Goal: Information Seeking & Learning: Learn about a topic

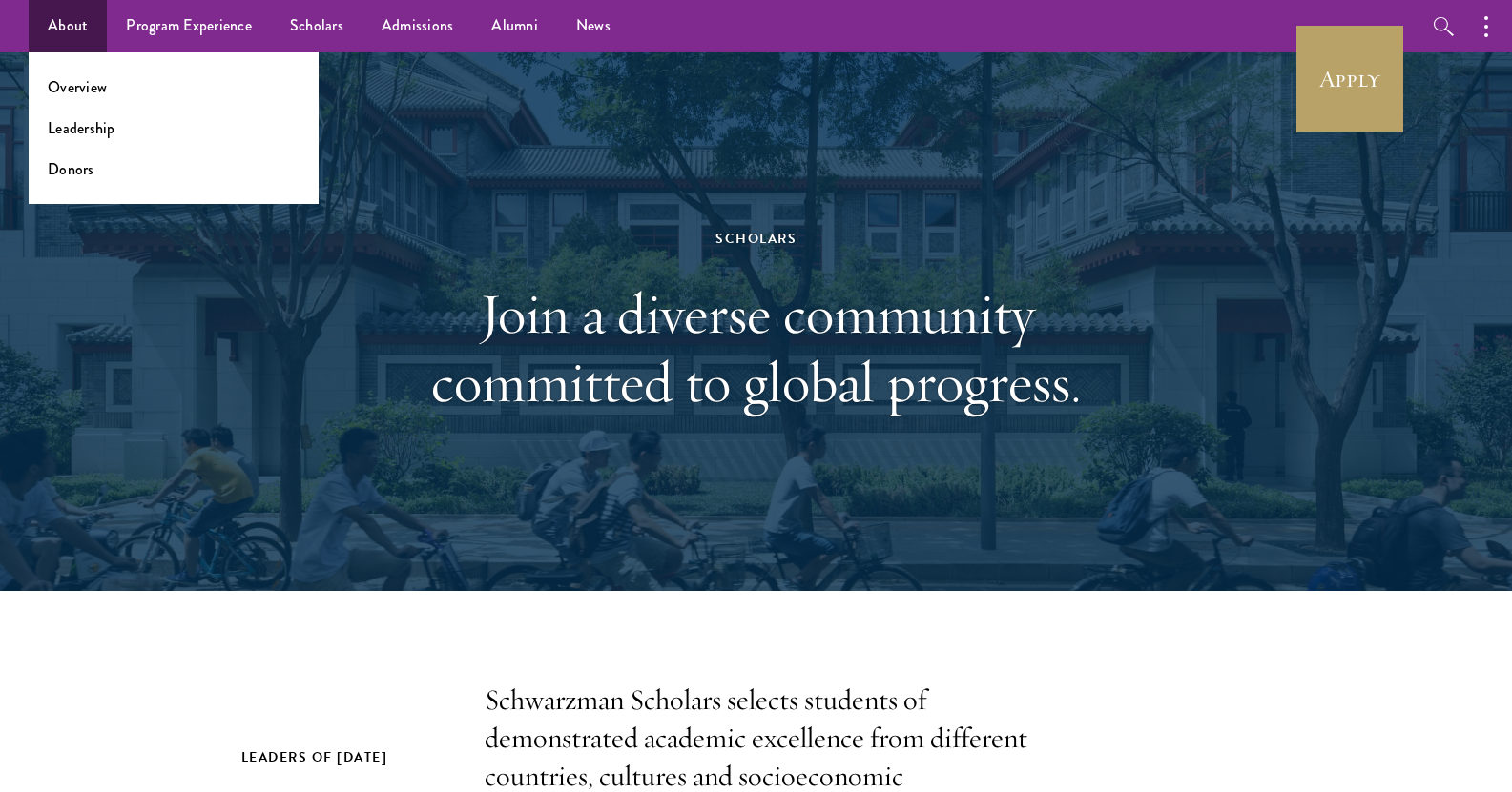
click at [56, 74] on ul "Overview Leadership Donors" at bounding box center [174, 128] width 290 height 152
click at [57, 84] on link "Overview" at bounding box center [77, 87] width 59 height 22
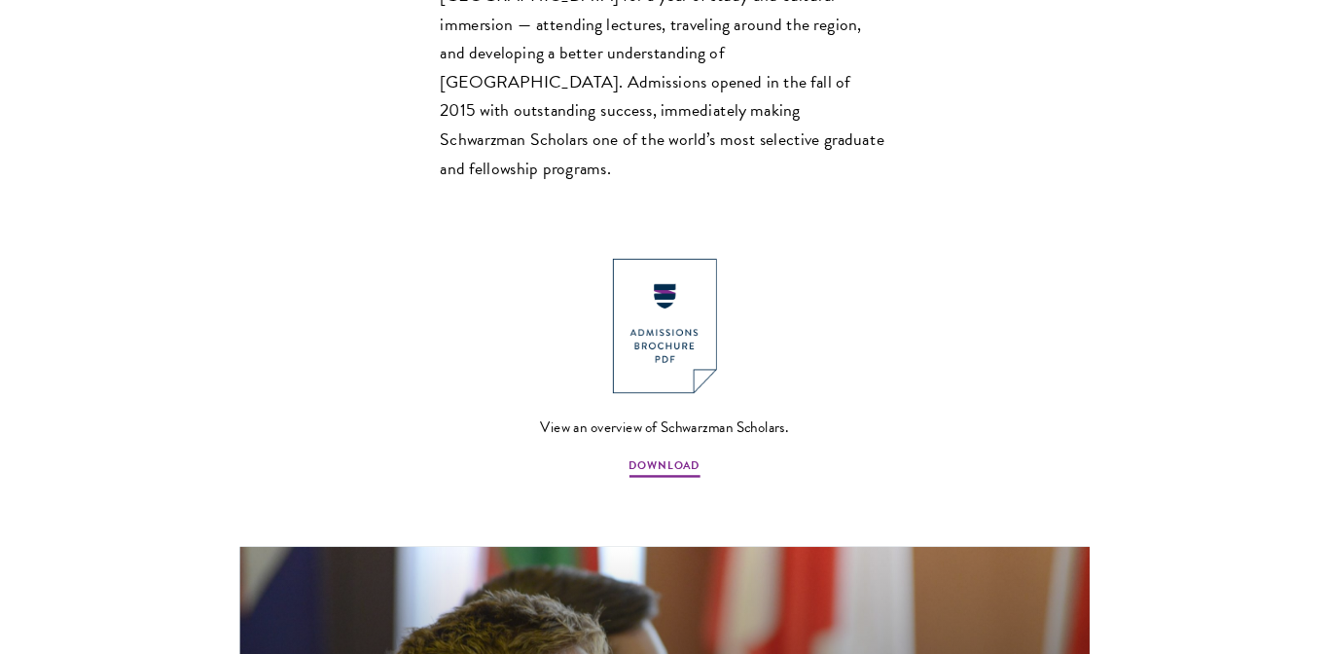
scroll to position [2043, 0]
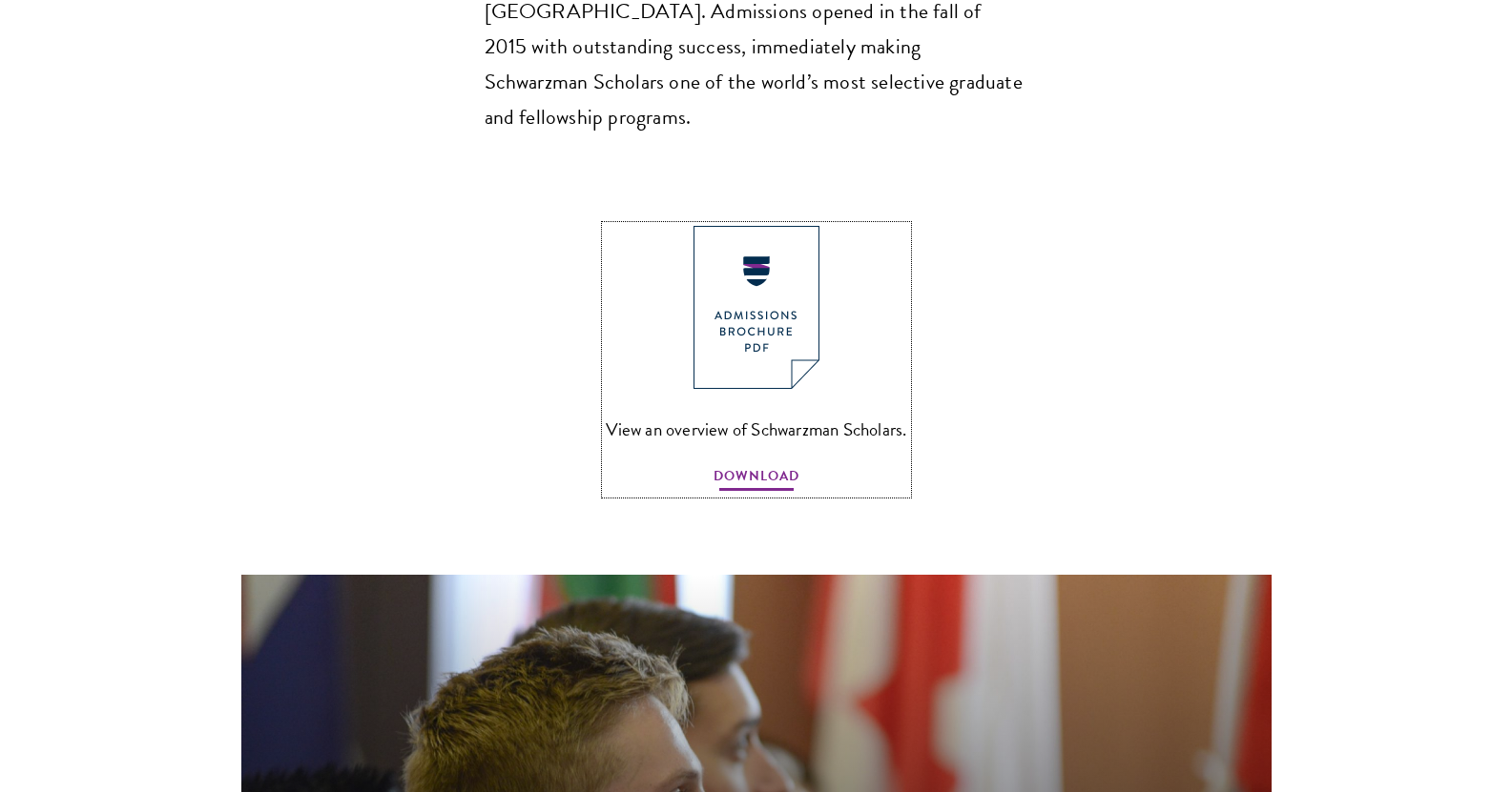
click at [728, 465] on span "DOWNLOAD" at bounding box center [757, 479] width 86 height 29
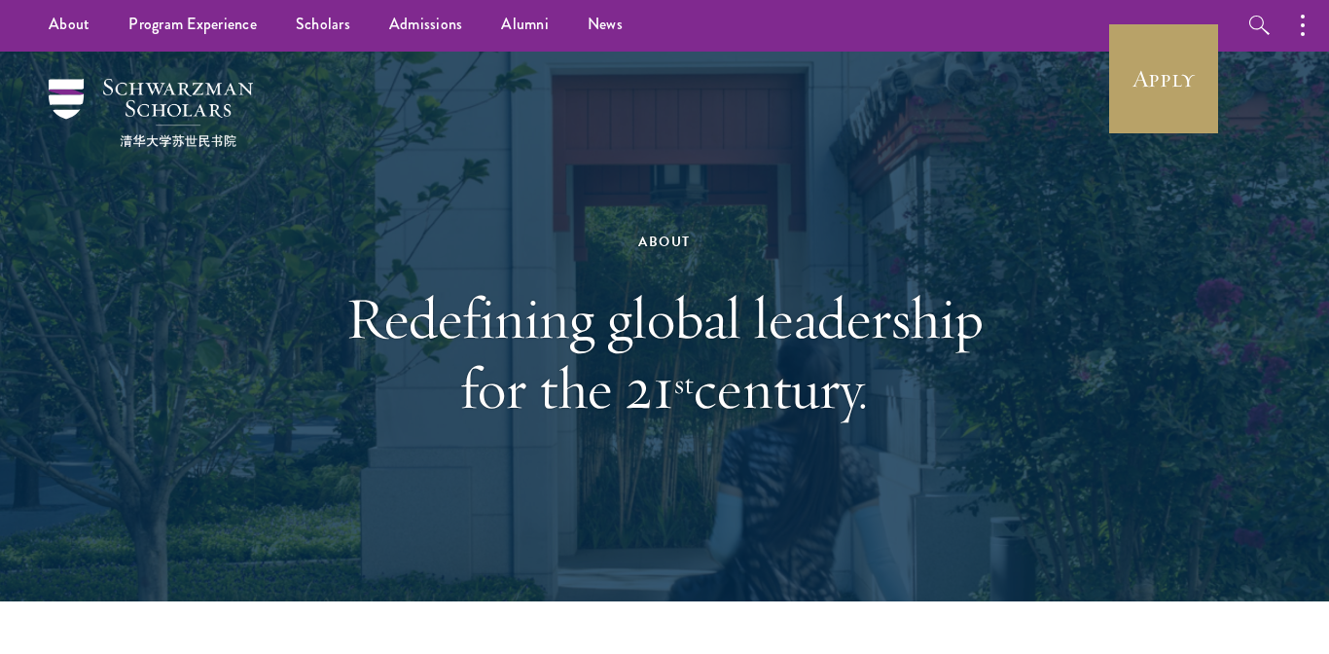
scroll to position [0, 0]
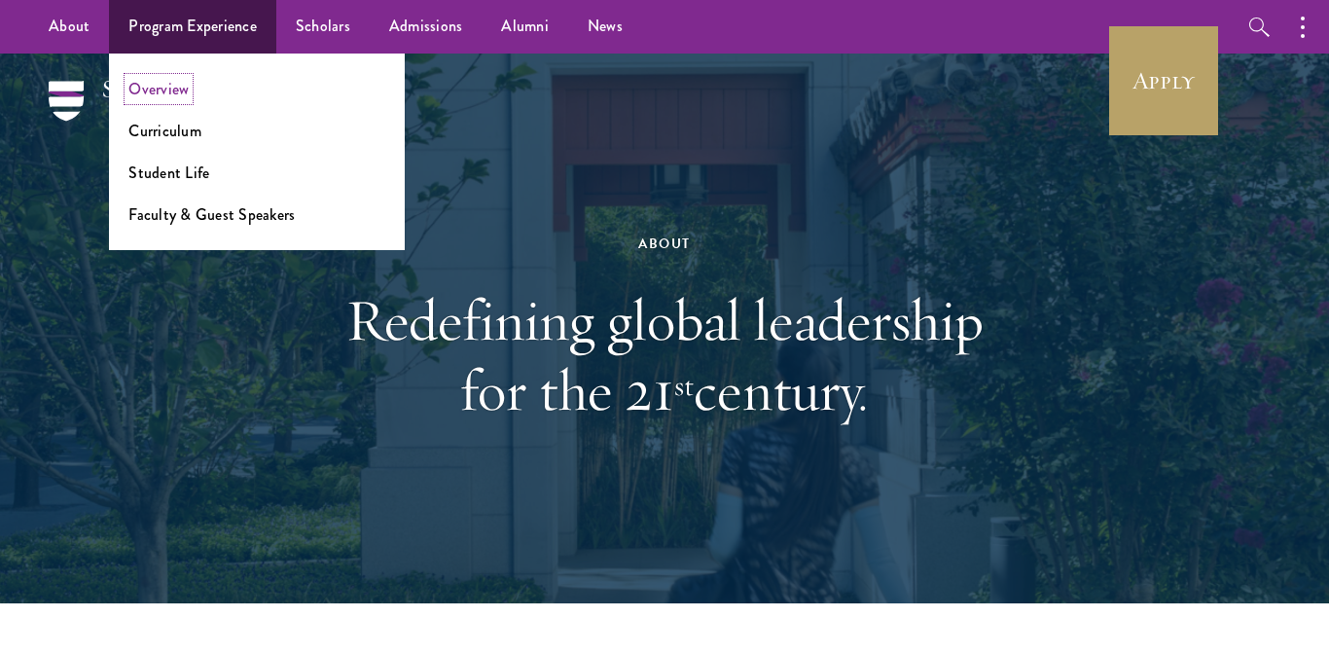
click at [151, 98] on link "Overview" at bounding box center [158, 89] width 60 height 22
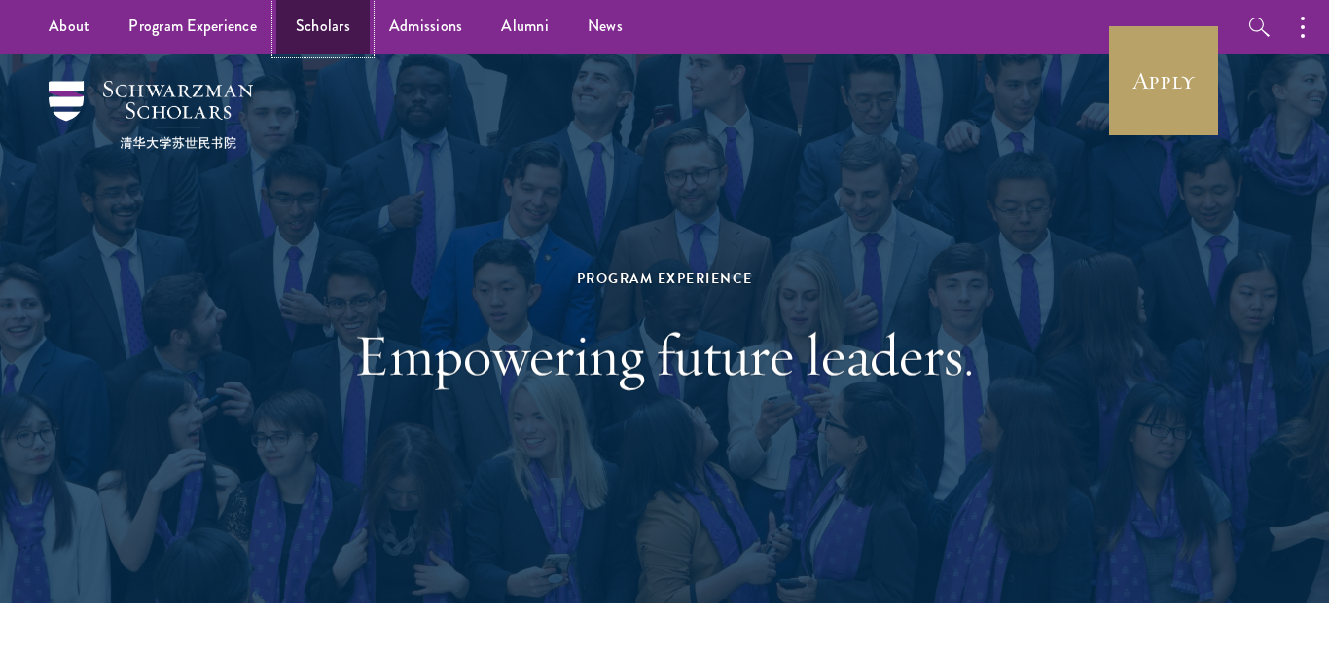
click at [319, 20] on link "Scholars" at bounding box center [322, 27] width 93 height 54
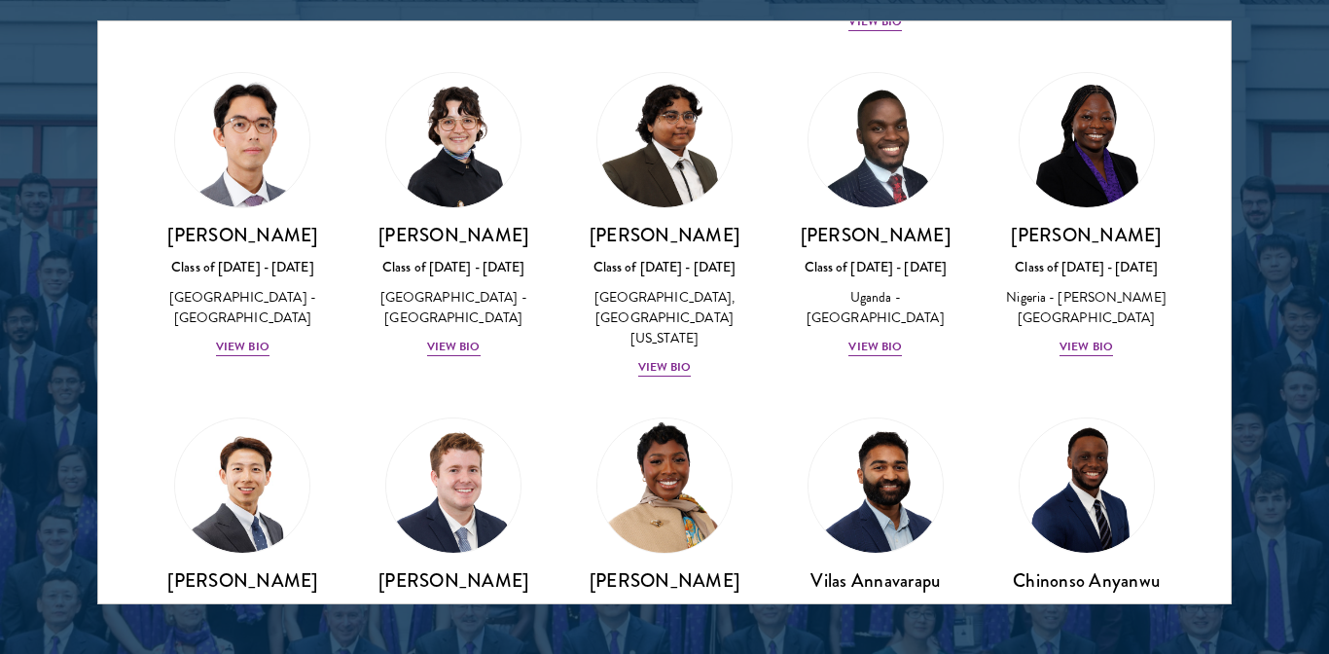
scroll to position [292, 0]
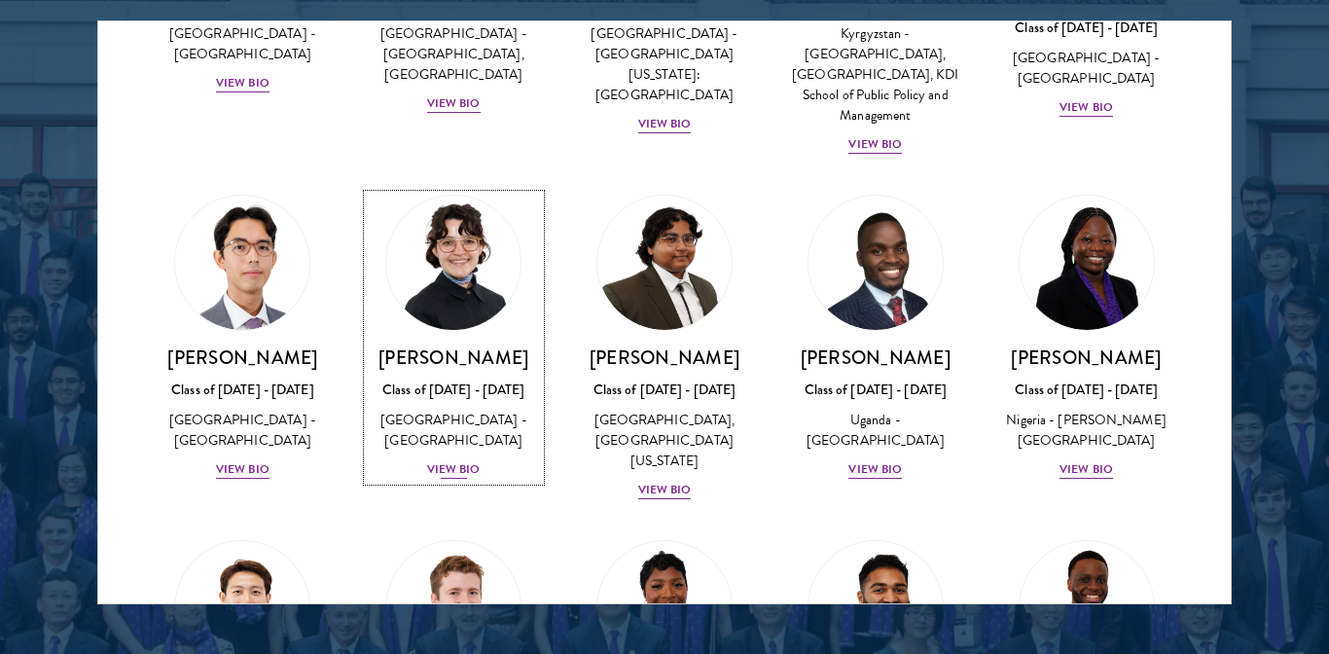
click at [441, 475] on div "View Bio" at bounding box center [454, 469] width 54 height 18
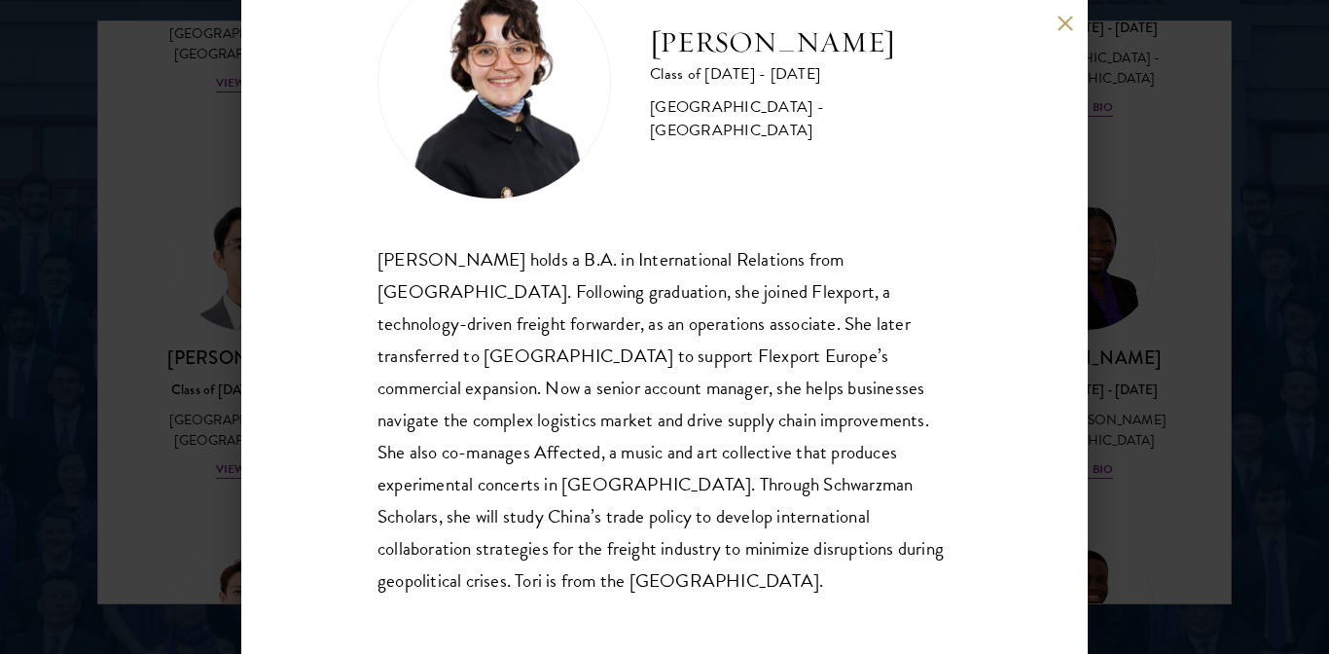
scroll to position [93, 0]
click at [1172, 280] on div "[PERSON_NAME] Class of [DATE] - [DATE] [GEOGRAPHIC_DATA] - [GEOGRAPHIC_DATA] [P…" at bounding box center [664, 327] width 1329 height 654
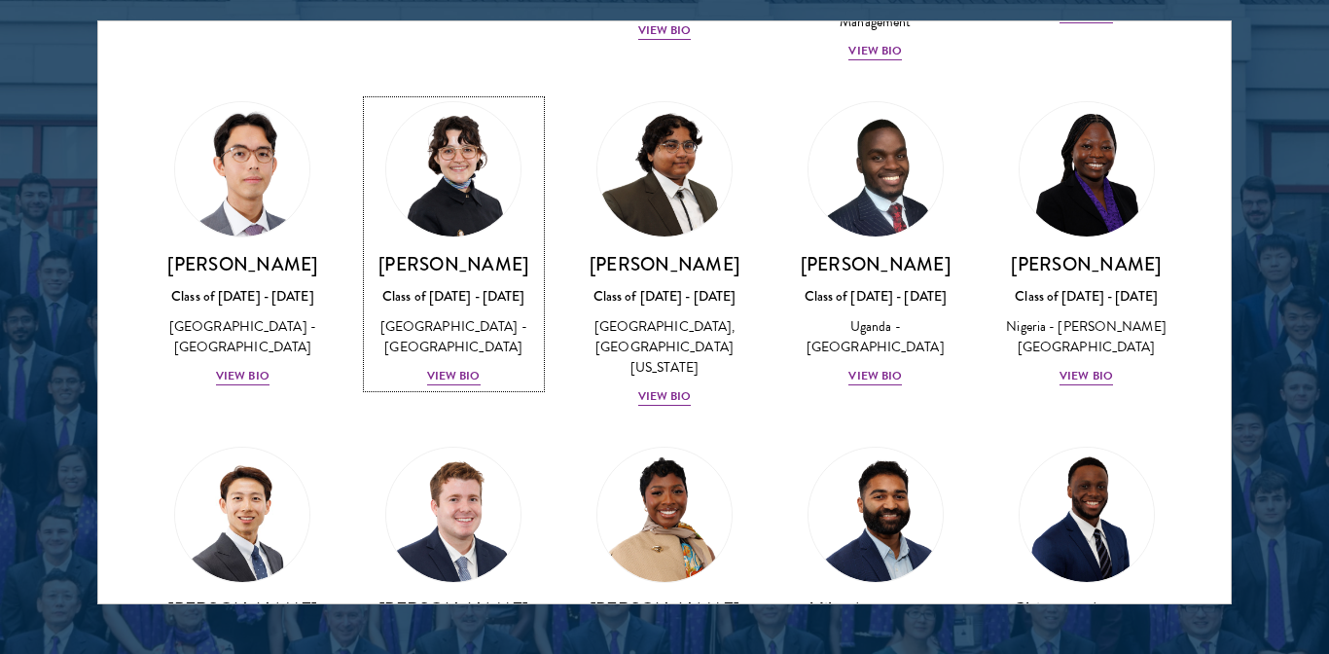
scroll to position [389, 0]
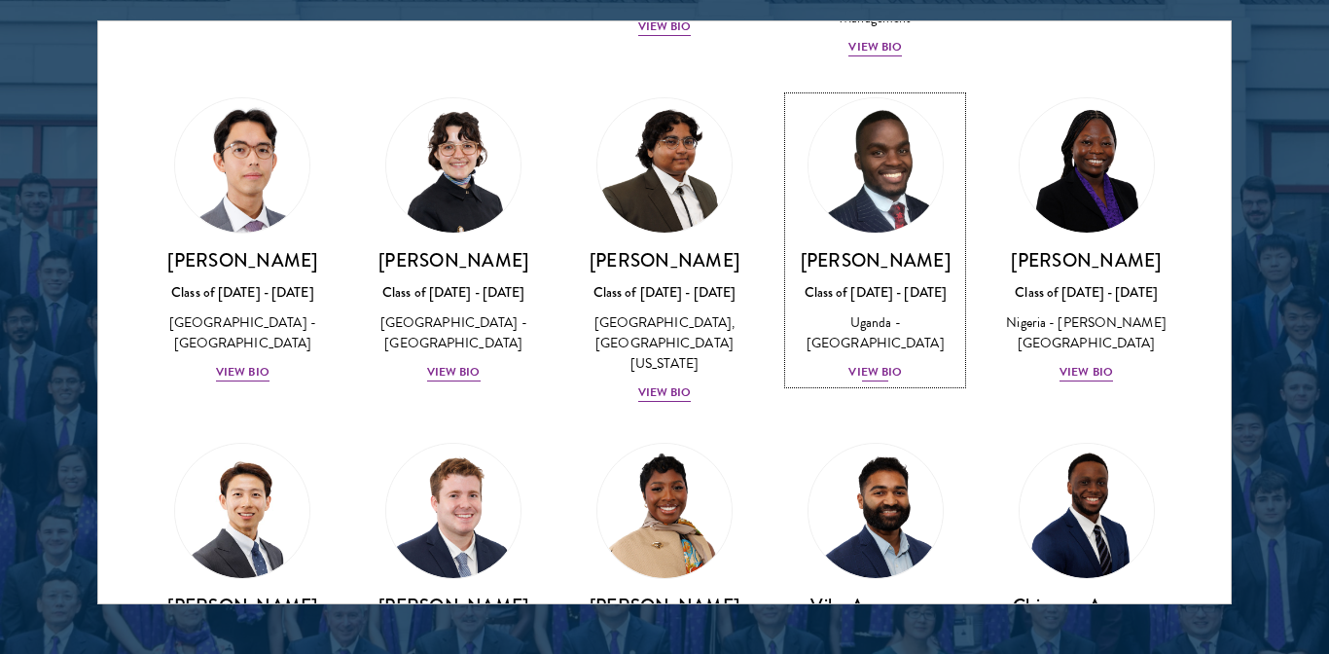
click at [865, 381] on div "View Bio" at bounding box center [875, 372] width 54 height 18
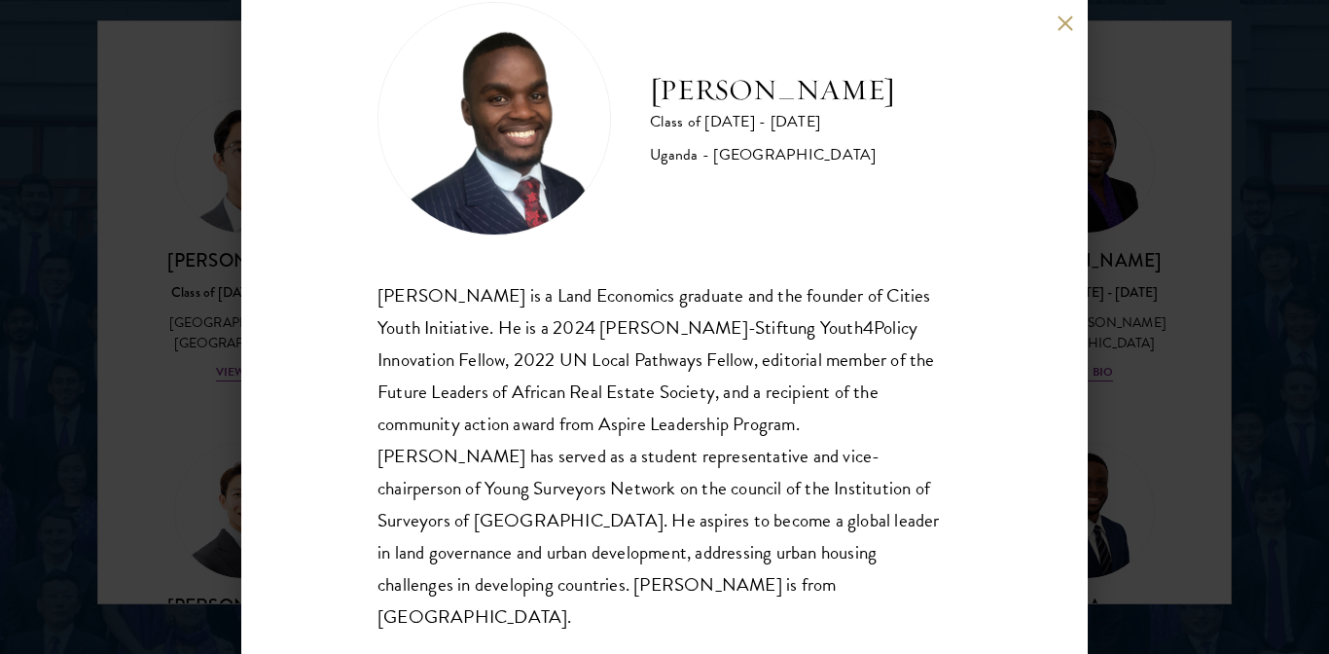
scroll to position [61, 0]
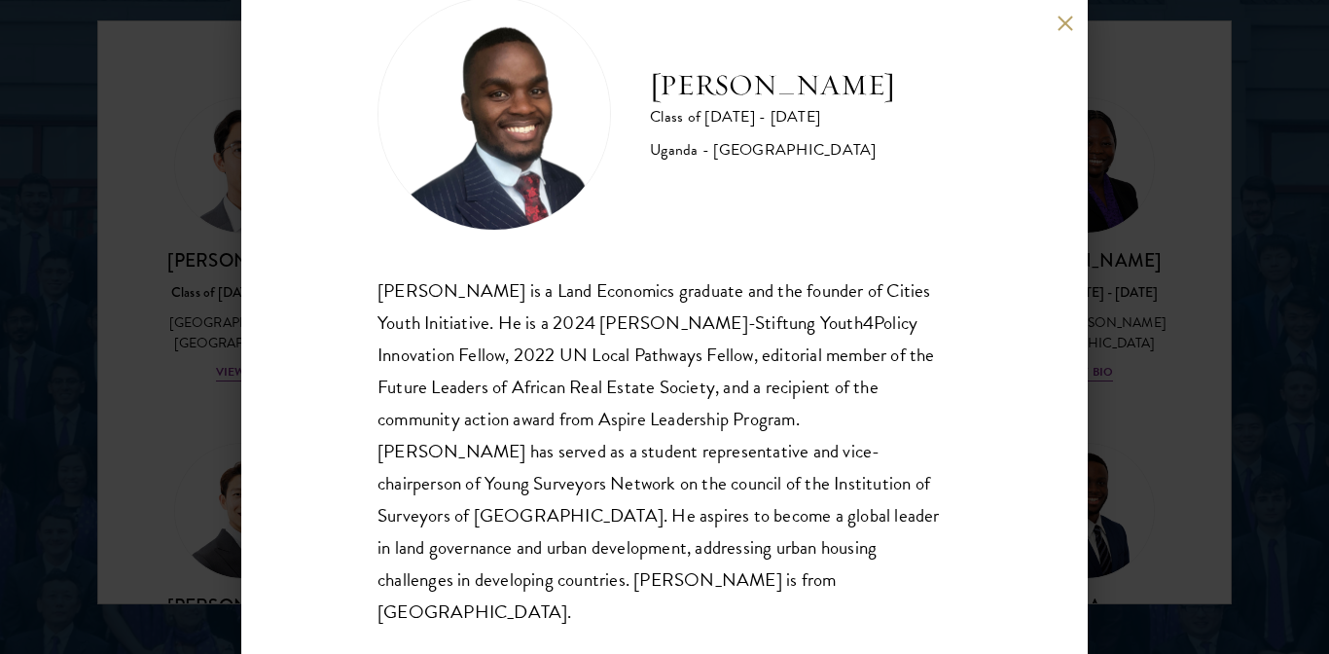
click at [1252, 378] on div "[PERSON_NAME] Class of [DATE] - [DATE] [GEOGRAPHIC_DATA] - [GEOGRAPHIC_DATA] [G…" at bounding box center [664, 327] width 1329 height 654
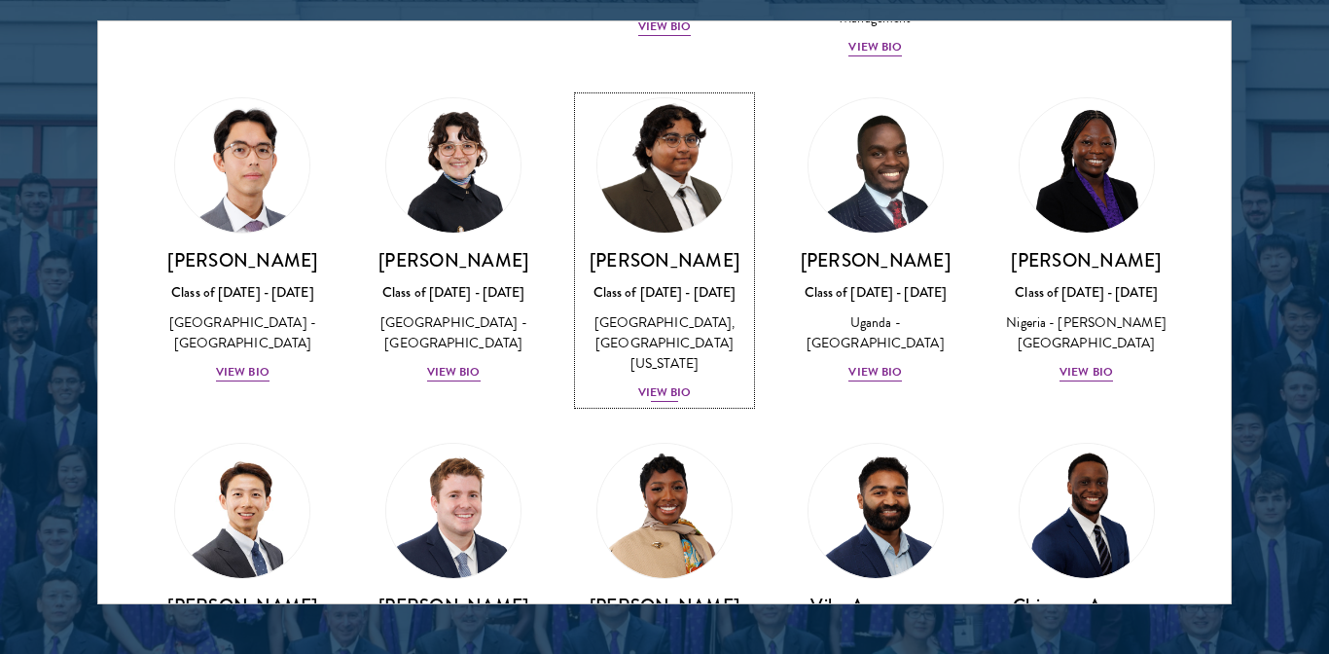
click at [677, 393] on div "View Bio" at bounding box center [665, 392] width 54 height 18
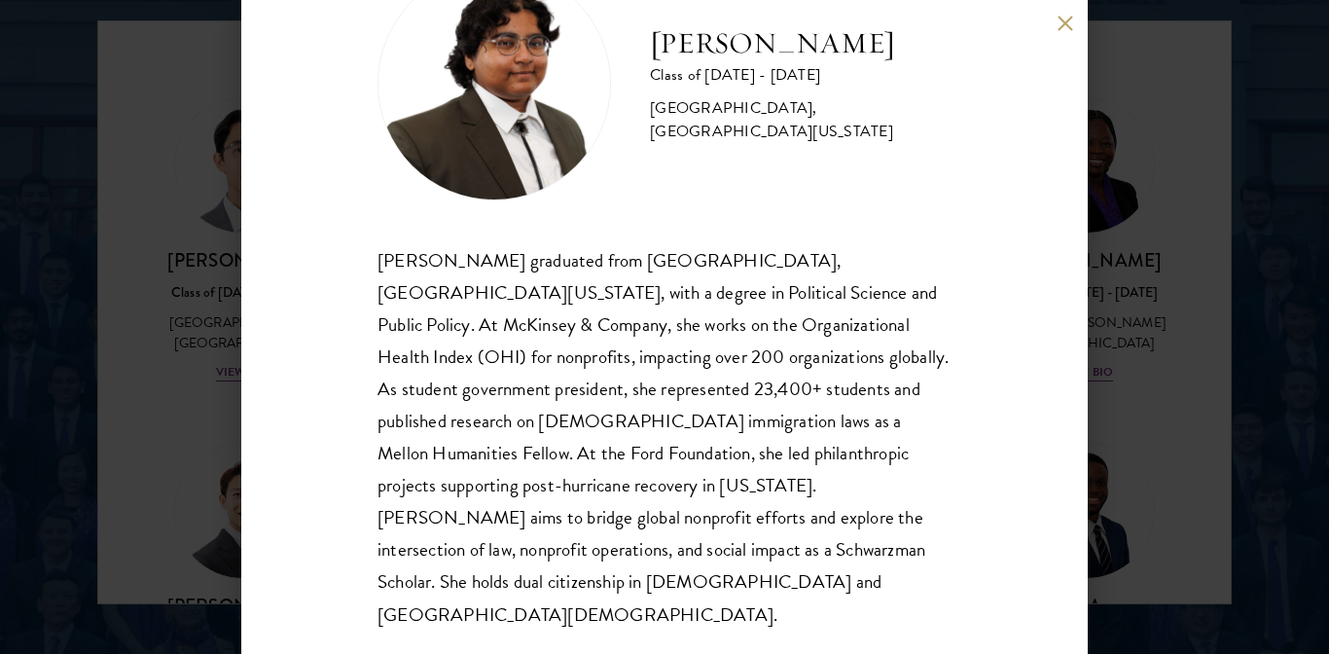
scroll to position [93, 0]
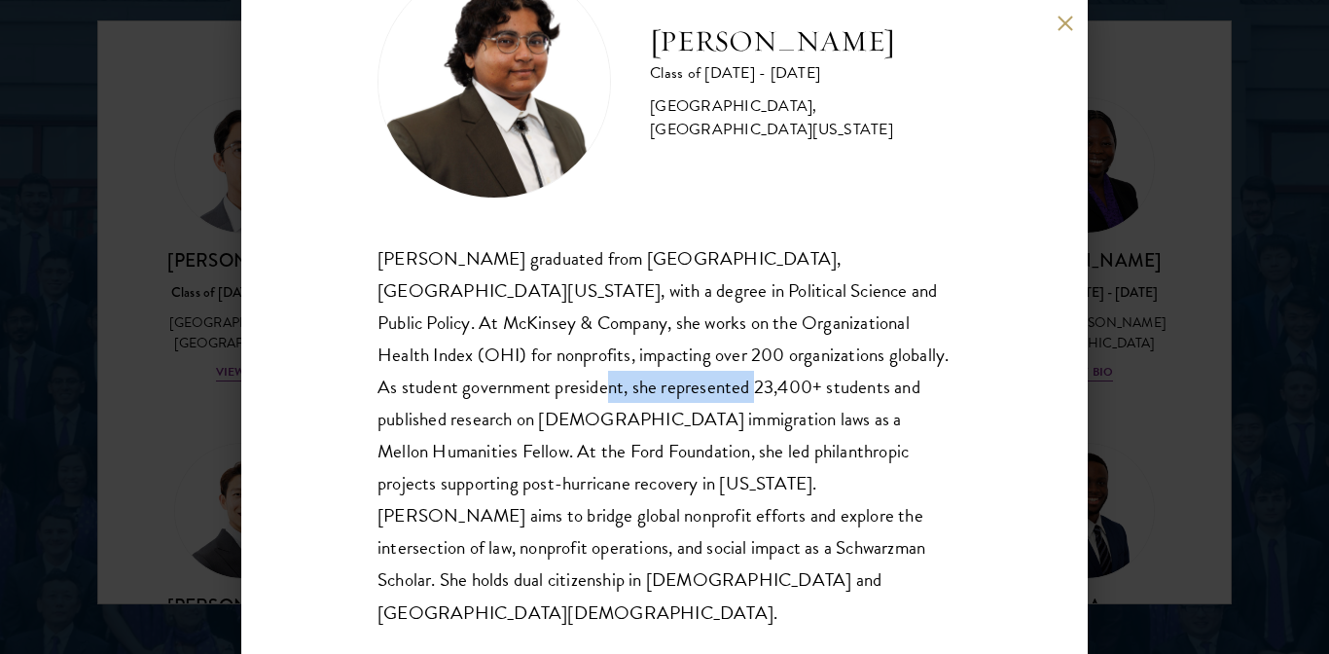
drag, startPoint x: 550, startPoint y: 387, endPoint x: 707, endPoint y: 402, distance: 158.3
click at [707, 402] on div "[PERSON_NAME] graduated from [GEOGRAPHIC_DATA], [GEOGRAPHIC_DATA][US_STATE], wi…" at bounding box center [664, 435] width 574 height 386
click at [1313, 478] on div "[PERSON_NAME] Class of [DATE] - [DATE] [GEOGRAPHIC_DATA] - [GEOGRAPHIC_DATA], […" at bounding box center [664, 327] width 1329 height 654
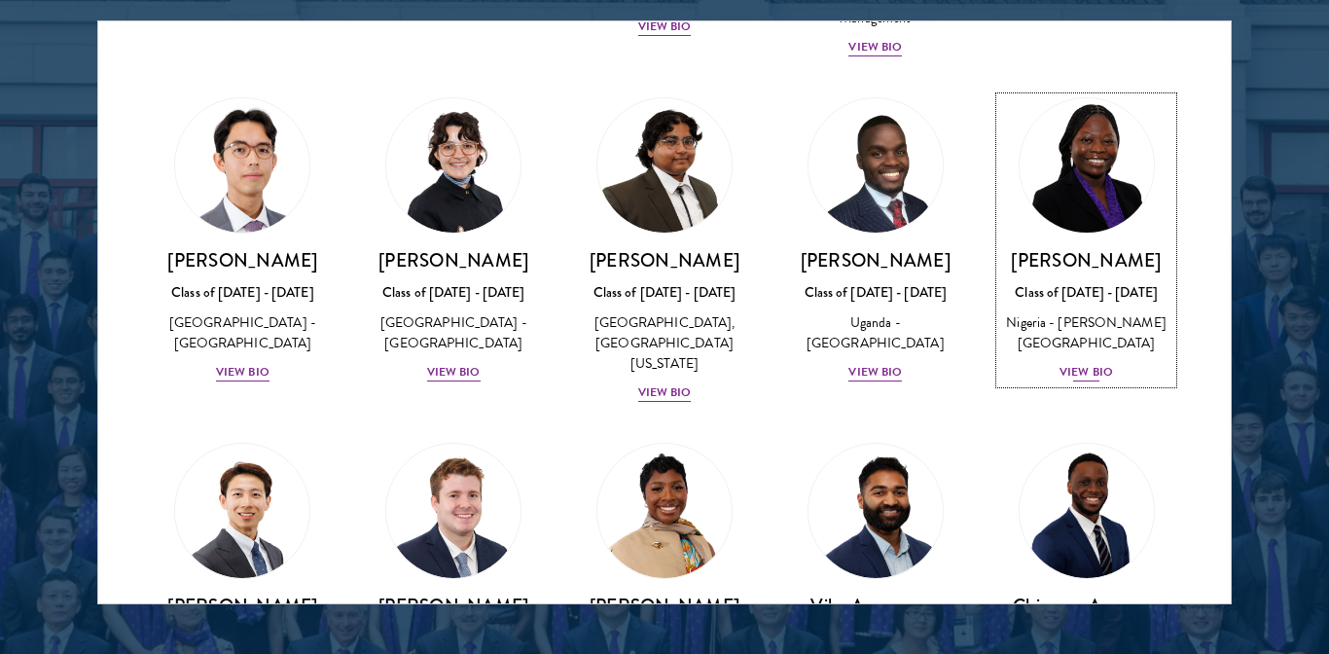
click at [1084, 381] on div "View Bio" at bounding box center [1086, 372] width 54 height 18
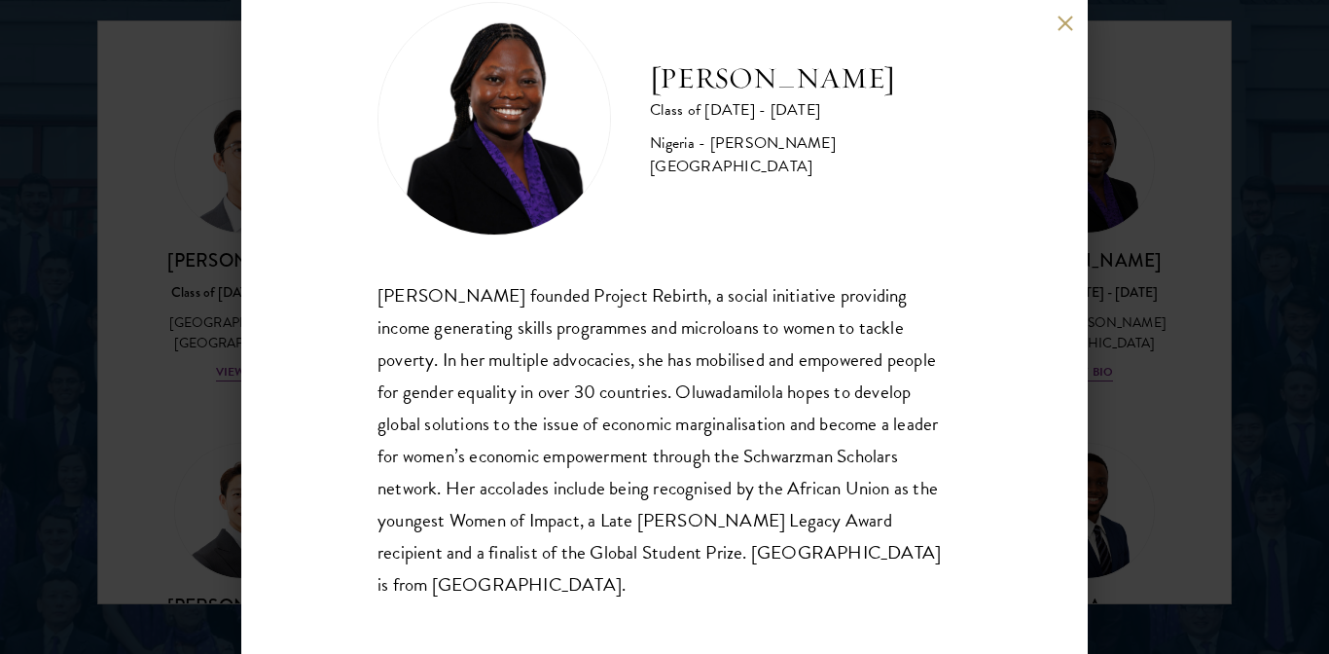
scroll to position [61, 0]
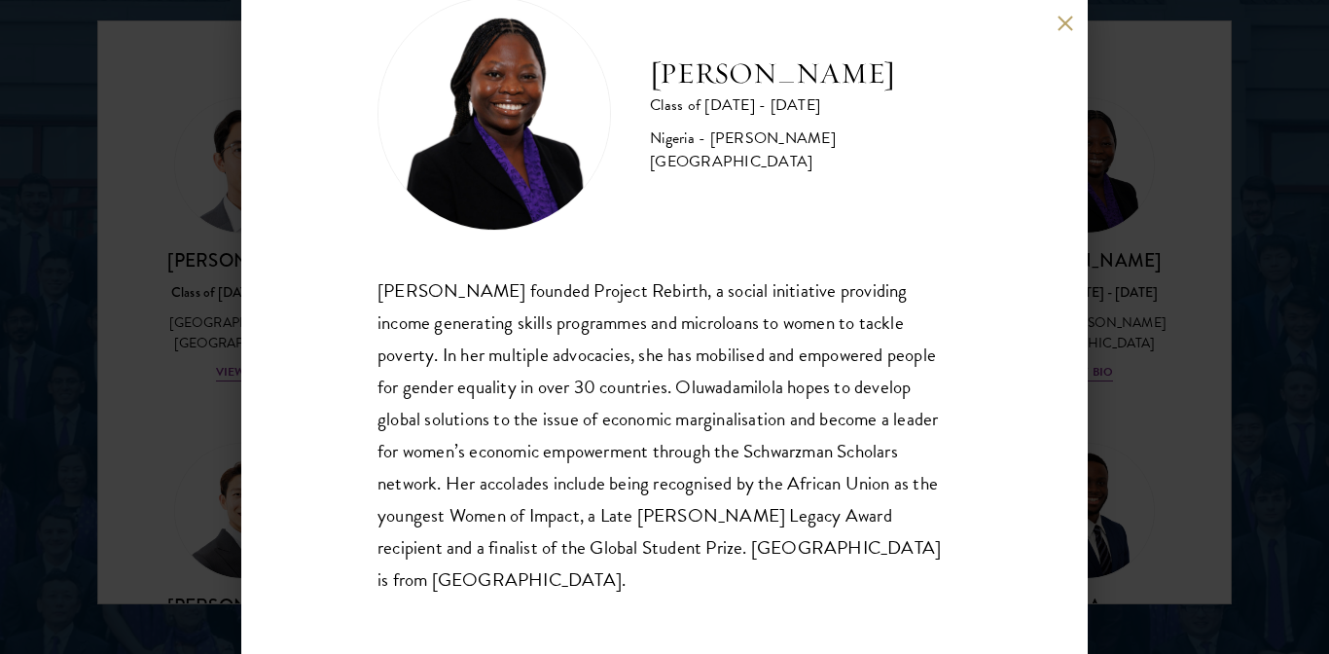
click at [1070, 25] on button at bounding box center [1064, 23] width 17 height 17
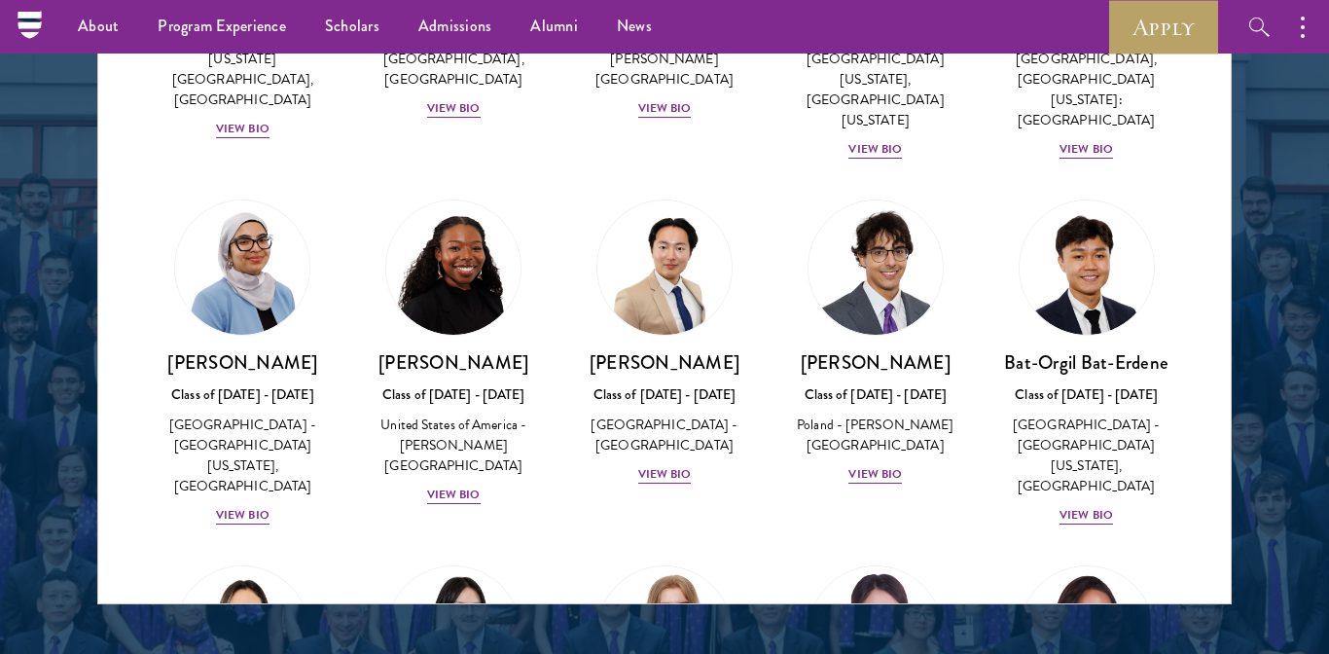
scroll to position [1070, 0]
